Goal: Entertainment & Leisure: Consume media (video, audio)

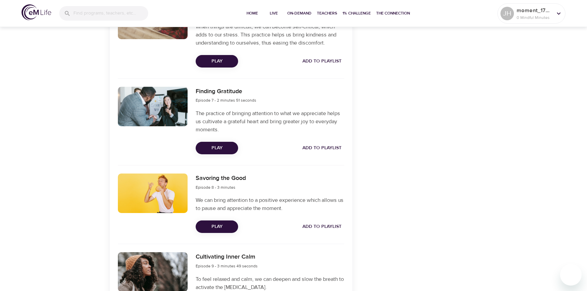
scroll to position [857, 0]
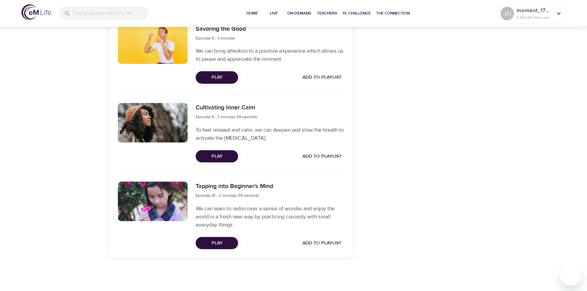
click at [222, 240] on span "Play" at bounding box center [217, 243] width 32 height 8
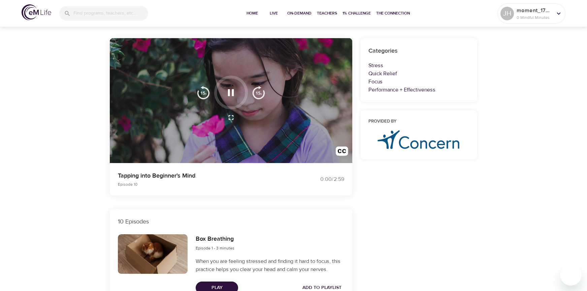
scroll to position [0, 0]
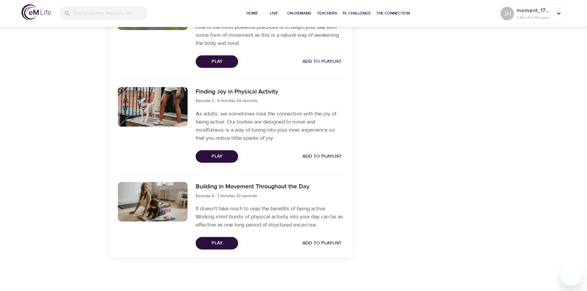
scroll to position [475, 0]
click at [221, 155] on span "Play" at bounding box center [217, 156] width 32 height 8
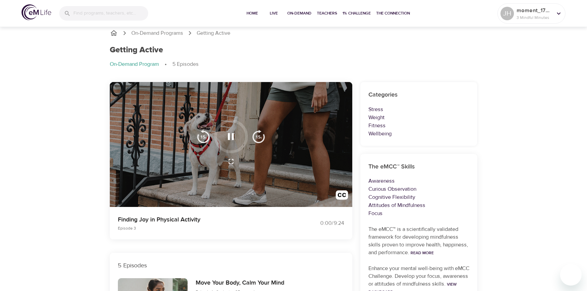
scroll to position [0, 0]
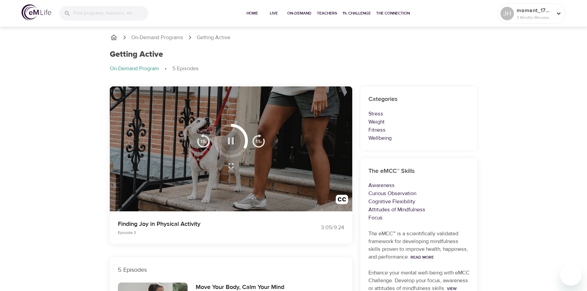
click at [233, 141] on icon "button" at bounding box center [231, 140] width 6 height 7
